Goal: Task Accomplishment & Management: Use online tool/utility

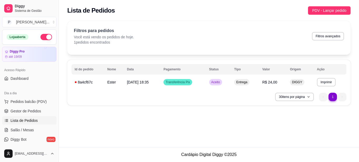
click at [98, 105] on div "**********" at bounding box center [209, 65] width 300 height 94
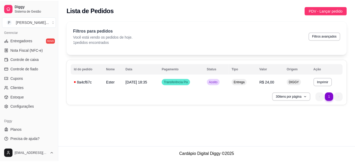
scroll to position [216, 0]
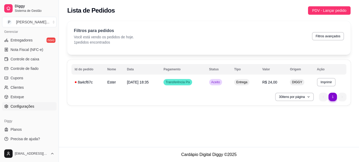
click at [14, 105] on span "Configurações" at bounding box center [23, 106] width 24 height 5
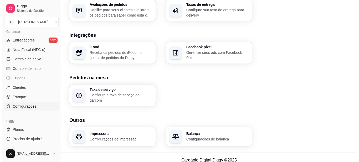
scroll to position [206, 0]
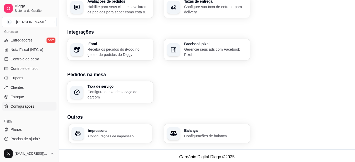
click at [121, 126] on div "Impressora Configurações de impressão" at bounding box center [111, 133] width 84 height 19
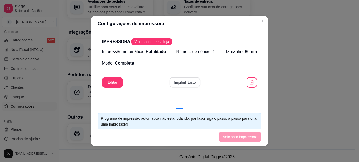
click at [179, 82] on button "Imprimir teste" at bounding box center [184, 83] width 31 height 10
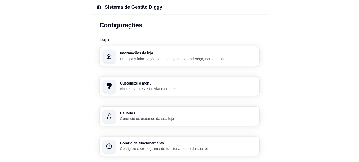
scroll to position [0, 0]
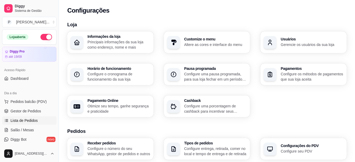
click at [22, 120] on span "Lista de Pedidos" at bounding box center [24, 120] width 27 height 5
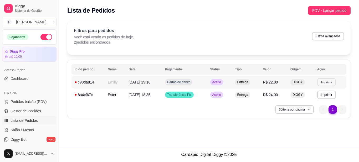
click at [179, 83] on button "Imprimir" at bounding box center [326, 82] width 18 height 8
click at [179, 102] on button "IMPRESSORA" at bounding box center [317, 100] width 37 height 8
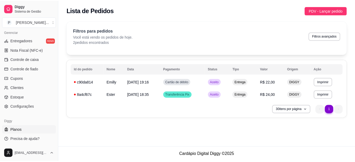
scroll to position [216, 0]
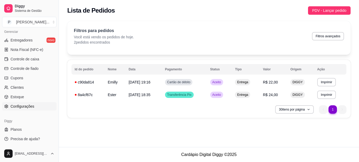
click at [26, 105] on span "Configurações" at bounding box center [23, 106] width 24 height 5
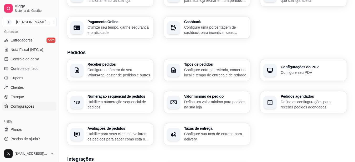
scroll to position [206, 0]
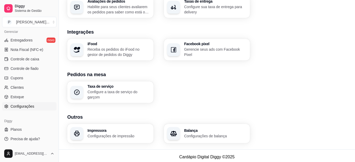
click at [84, 130] on div "Impressora Configurações de impressão" at bounding box center [110, 133] width 86 height 19
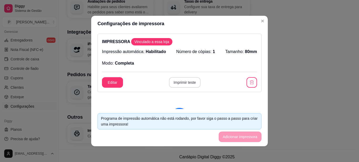
click at [179, 83] on button "Imprimir teste" at bounding box center [185, 82] width 32 height 11
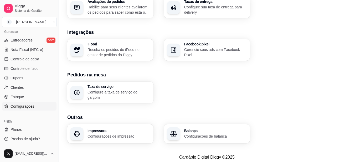
scroll to position [75, 0]
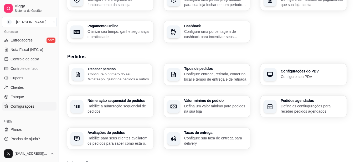
click at [111, 70] on h3 "Receber pedidos" at bounding box center [118, 69] width 61 height 4
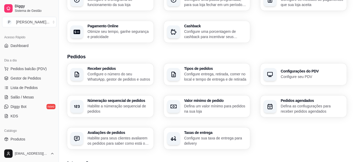
scroll to position [32, 0]
click at [30, 85] on link "Lista de Pedidos" at bounding box center [29, 88] width 54 height 8
